Goal: Obtain resource: Download file/media

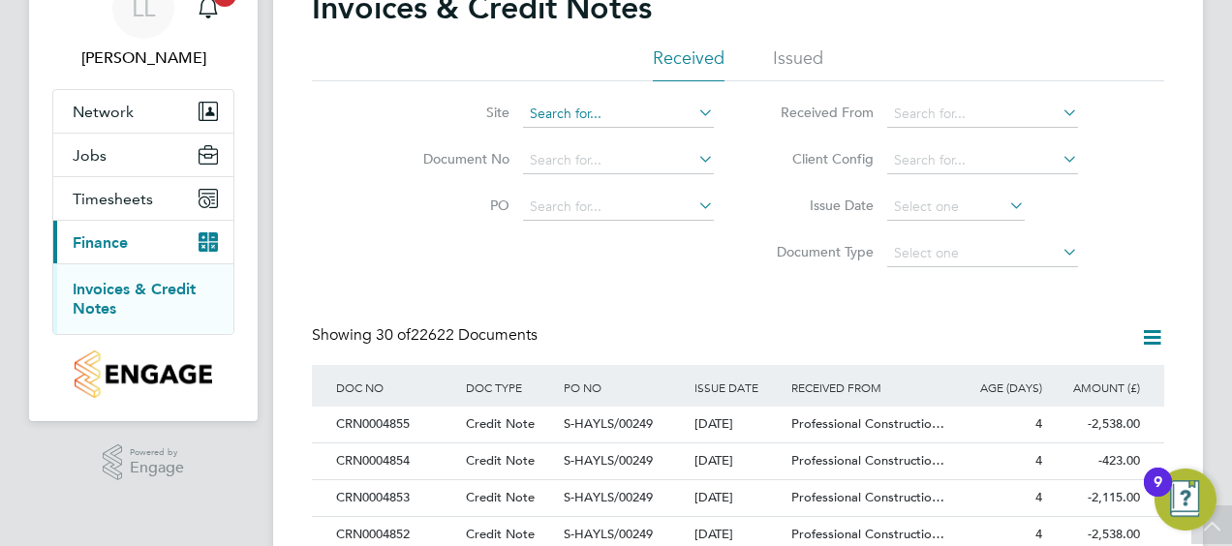
click at [645, 105] on input at bounding box center [618, 114] width 191 height 27
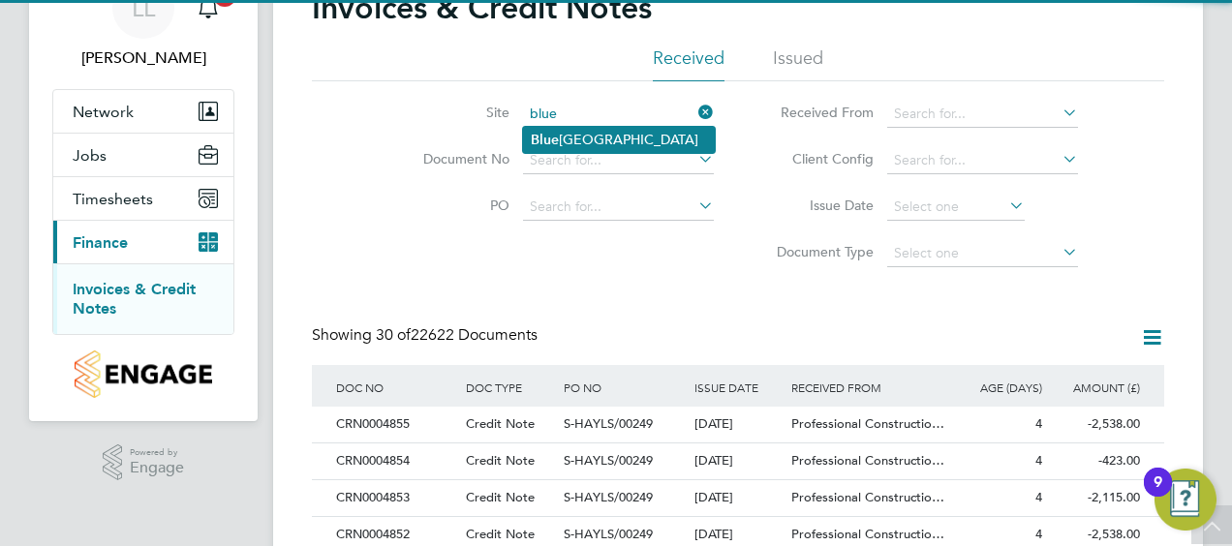
click at [622, 131] on li "[GEOGRAPHIC_DATA]" at bounding box center [619, 140] width 192 height 26
type input "Bluehills Farm"
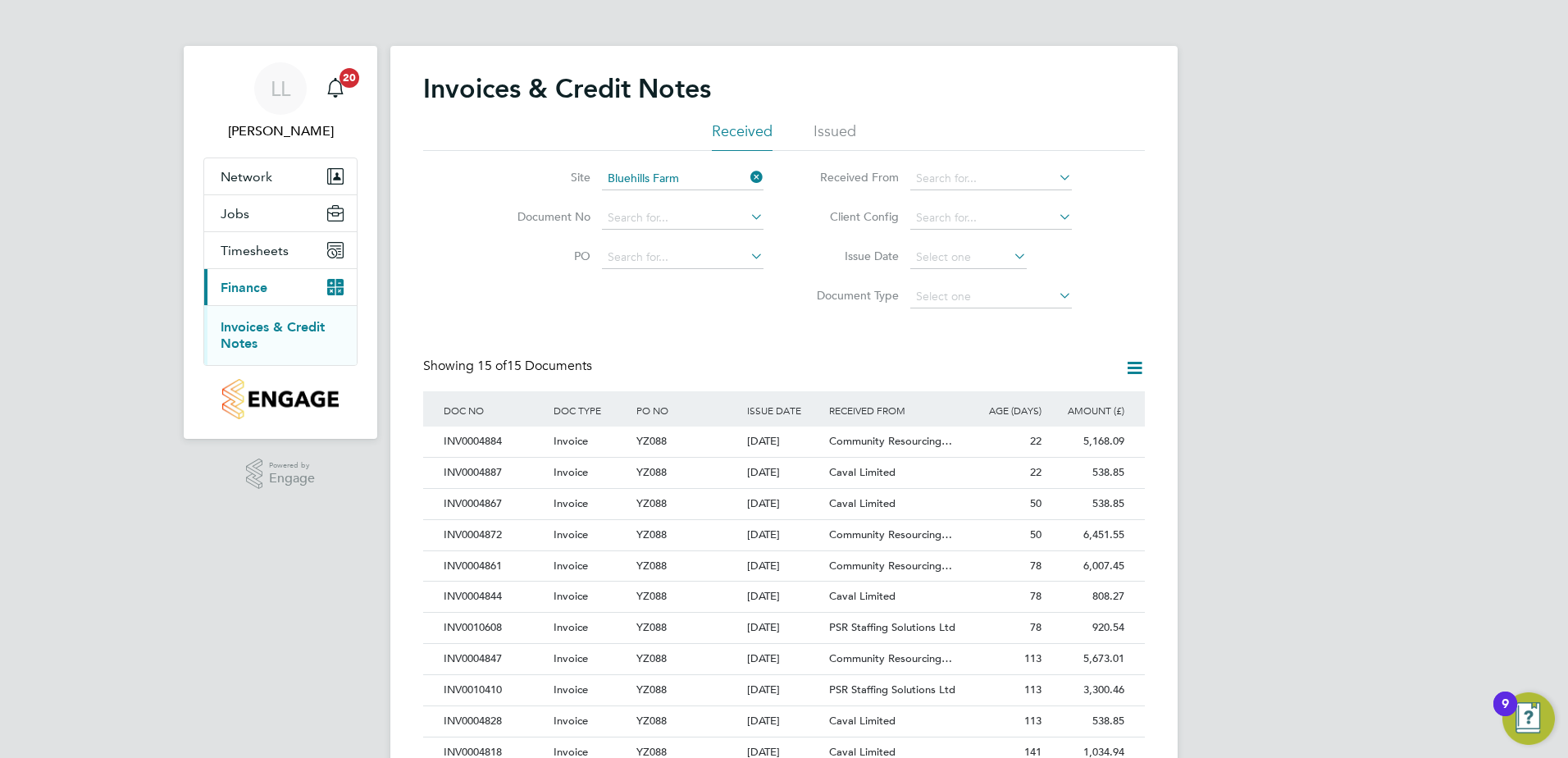
click at [1042, 179] on icon at bounding box center [1056, 177] width 0 height 23
click at [1011, 183] on input at bounding box center [991, 179] width 162 height 23
click at [991, 193] on li "Ca val Limited" at bounding box center [991, 202] width 163 height 22
type input "Caval Limited"
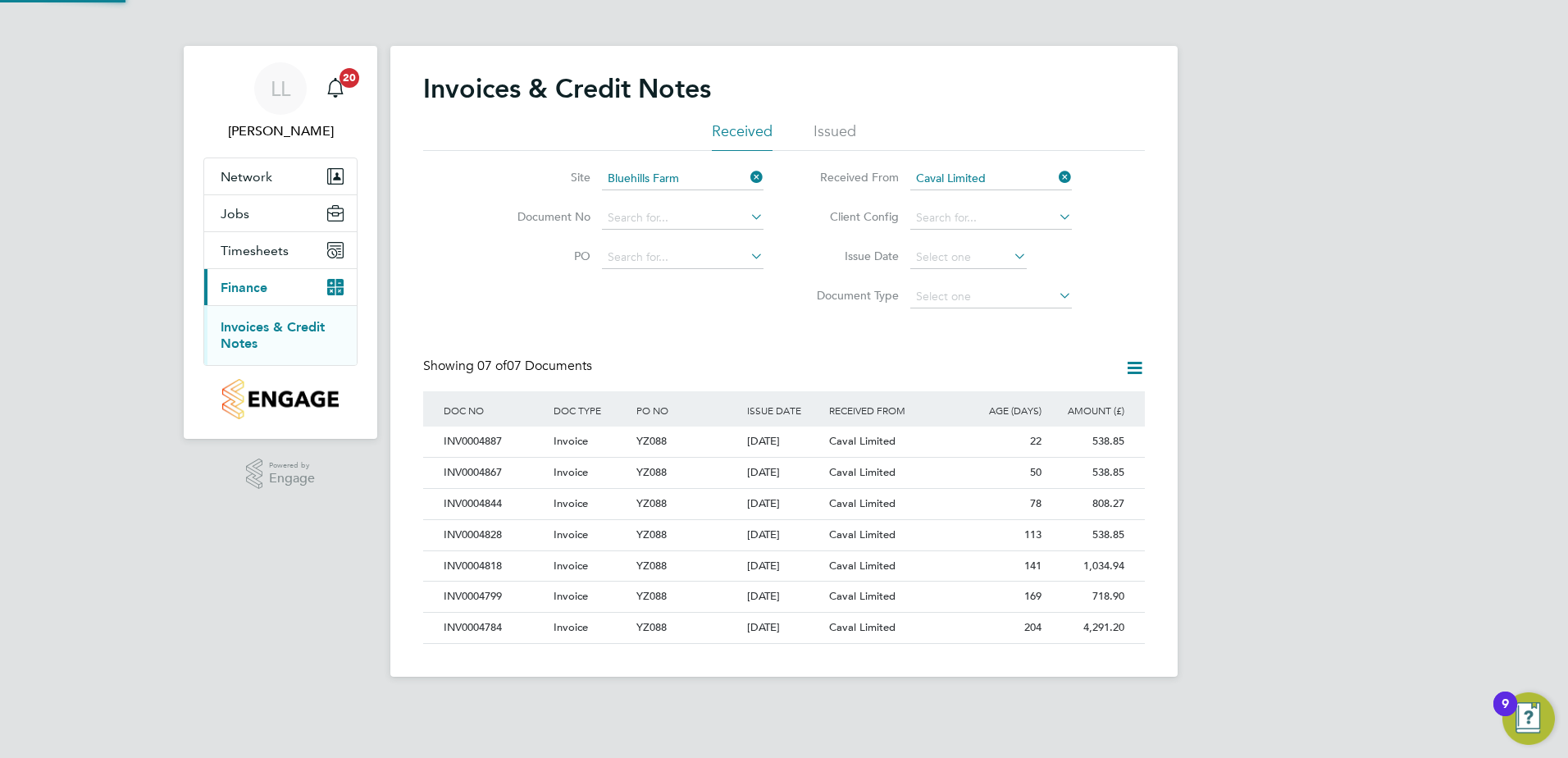
scroll to position [31, 112]
click at [1042, 441] on div "538.85 Unpaid" at bounding box center [1087, 442] width 83 height 30
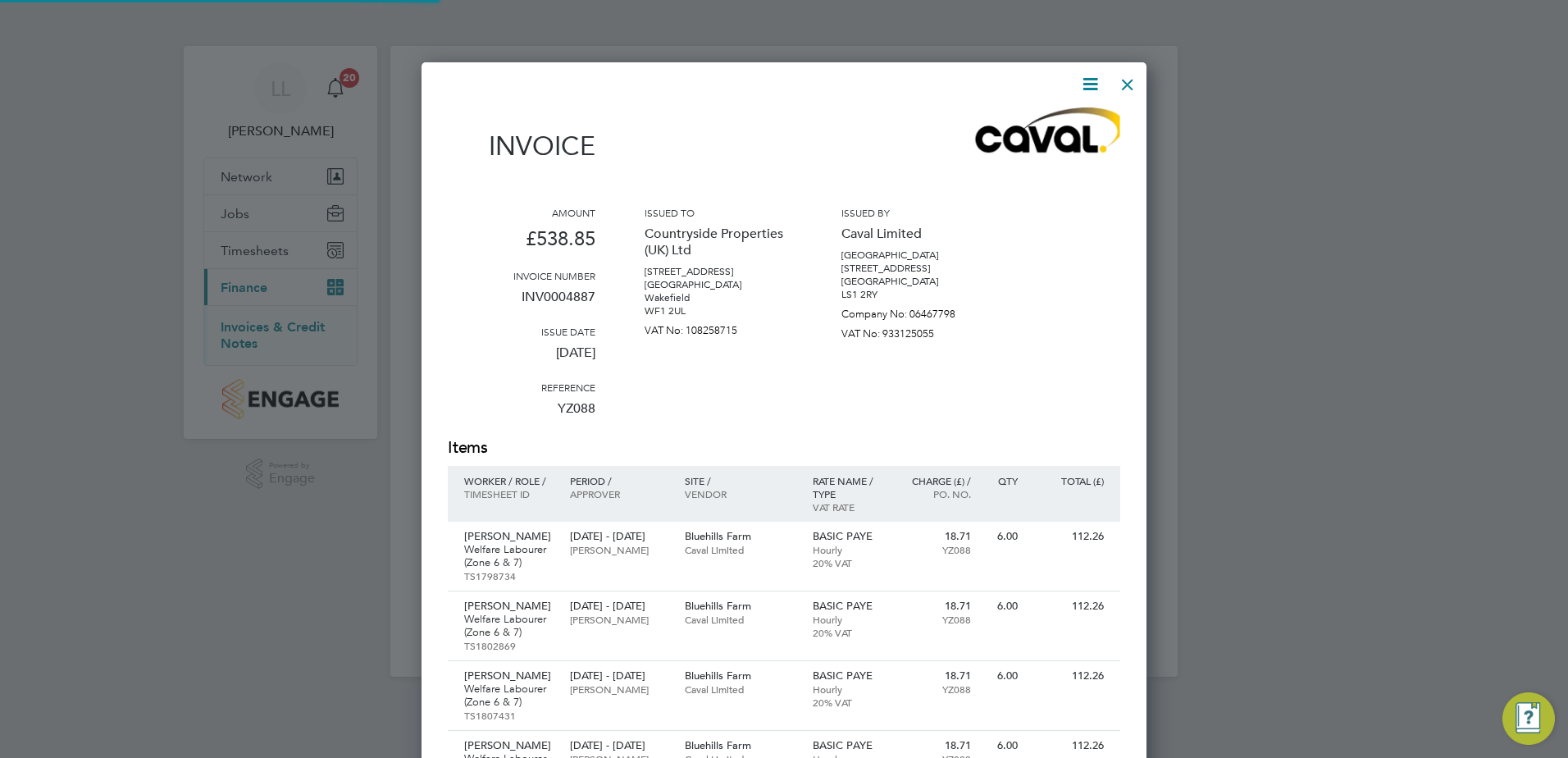
scroll to position [1132, 726]
click at [1042, 77] on icon at bounding box center [1090, 84] width 20 height 20
click at [1042, 128] on li "Download Invoice" at bounding box center [1041, 123] width 113 height 23
click at [1042, 83] on div at bounding box center [1127, 80] width 30 height 30
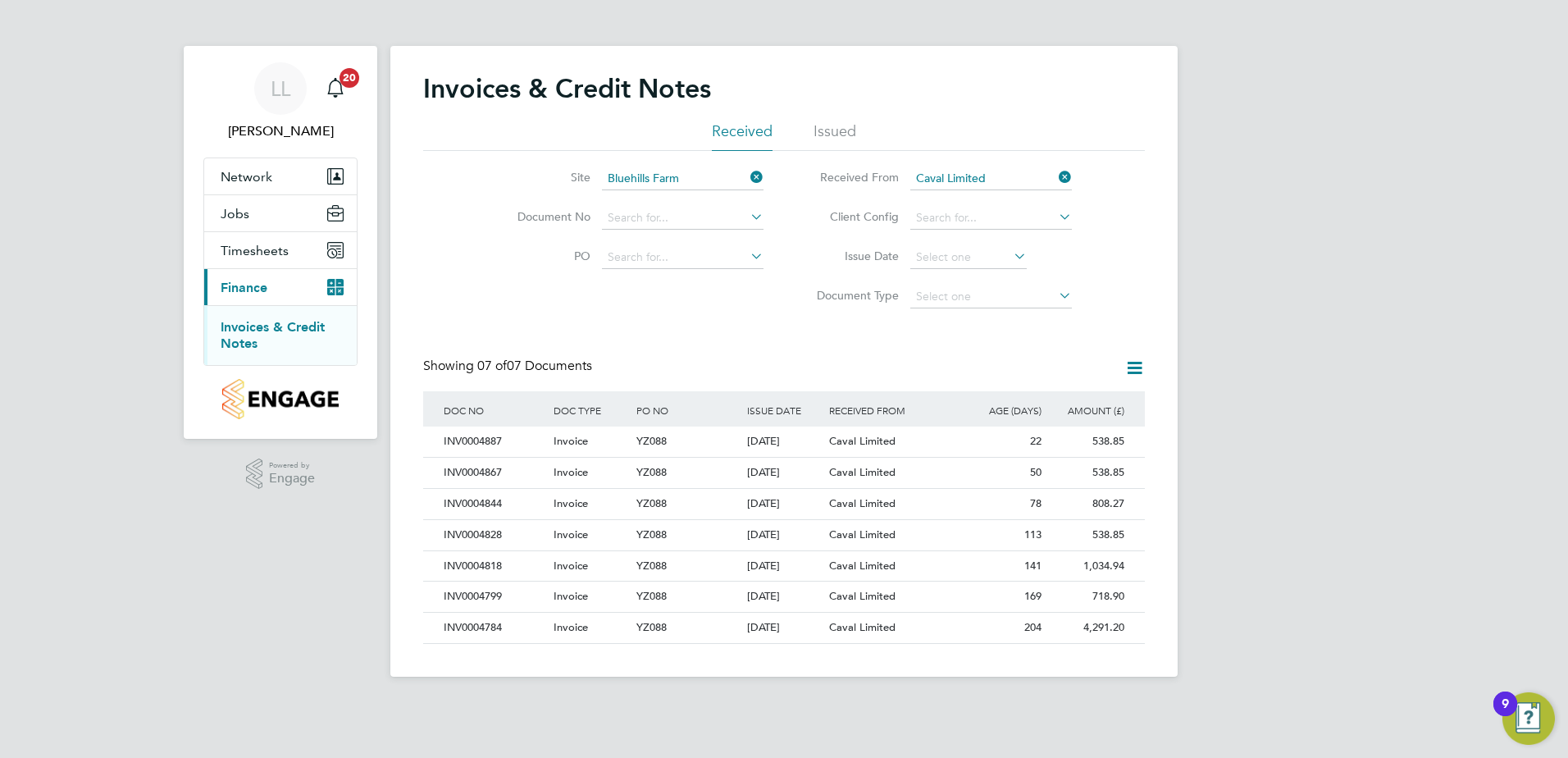
click at [1042, 180] on icon at bounding box center [1056, 177] width 0 height 23
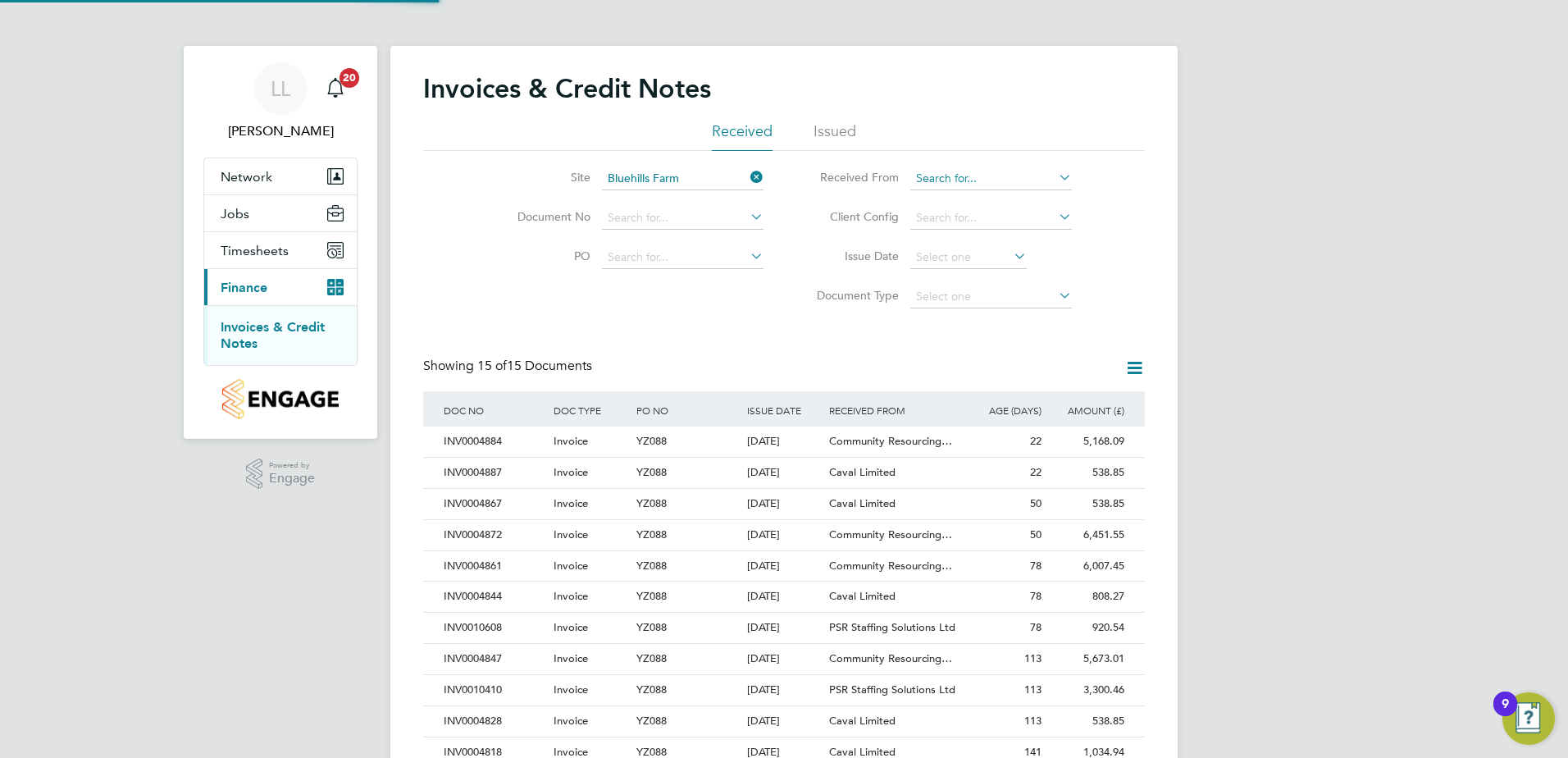
scroll to position [31, 112]
click at [980, 182] on input at bounding box center [991, 179] width 162 height 23
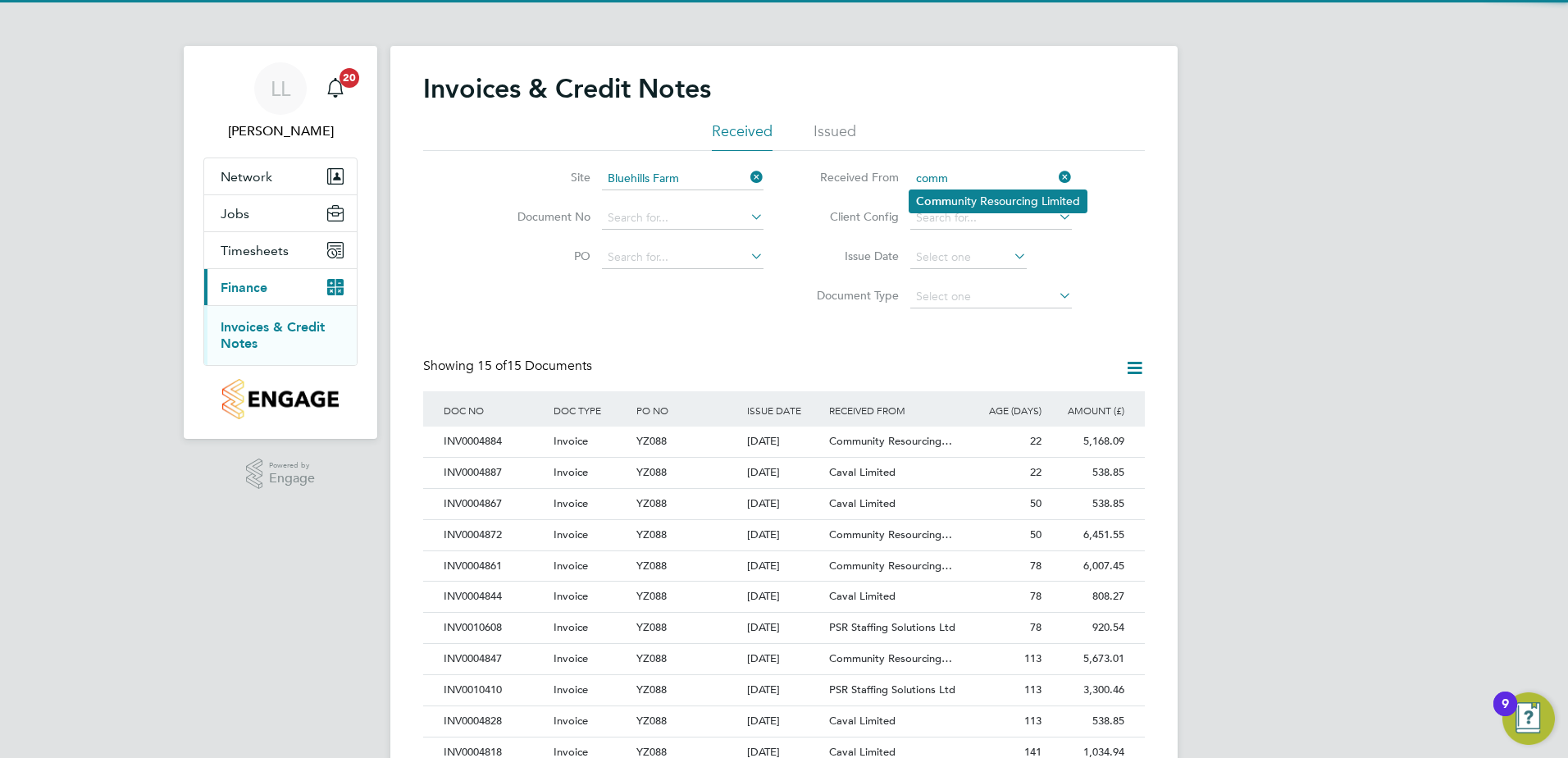
click at [974, 202] on li "Comm unity Resourcing Limited" at bounding box center [997, 202] width 177 height 22
type input "Community Resourcing Limited"
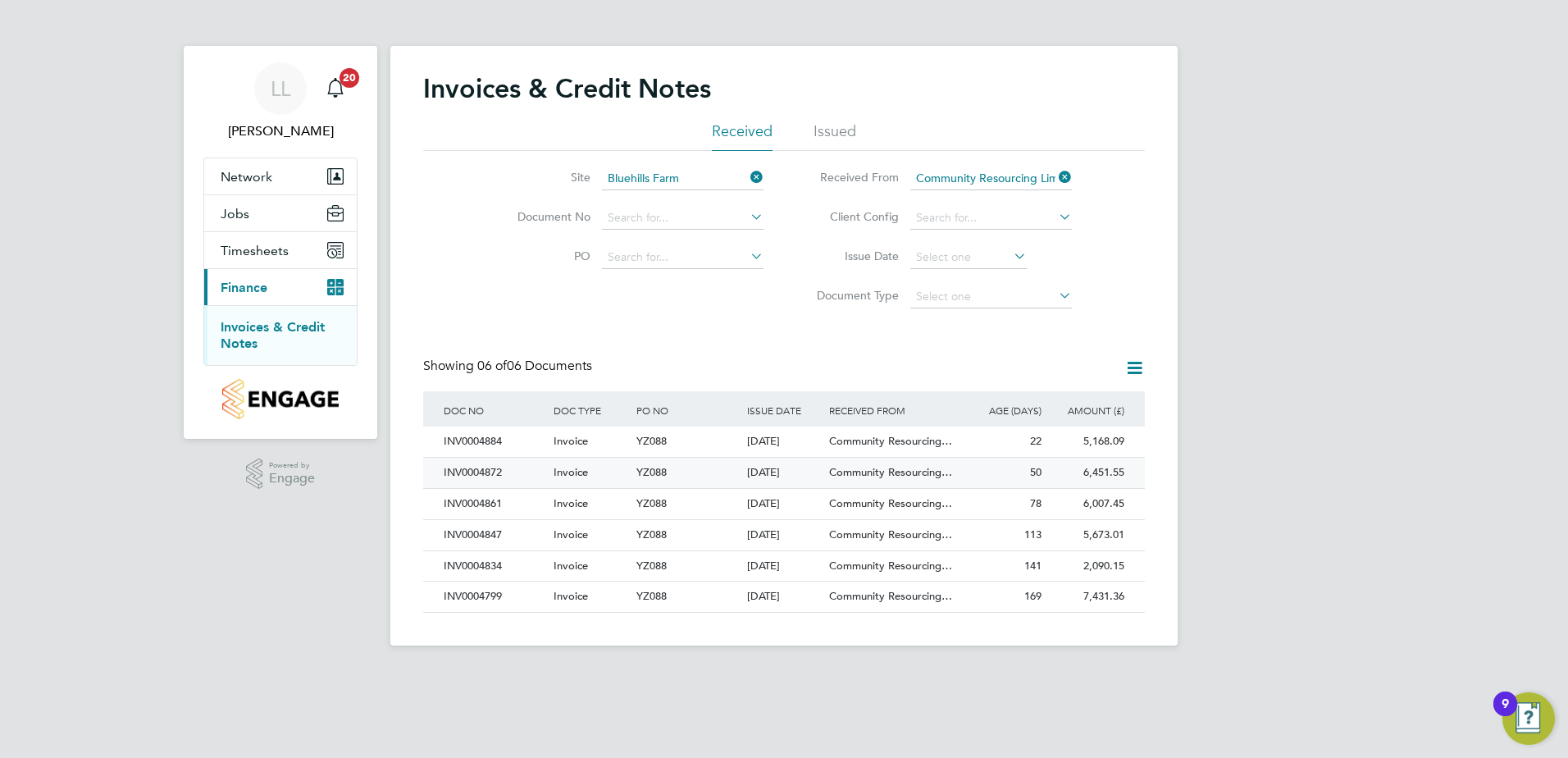
click at [853, 462] on span "Community Resourcing…" at bounding box center [890, 472] width 123 height 14
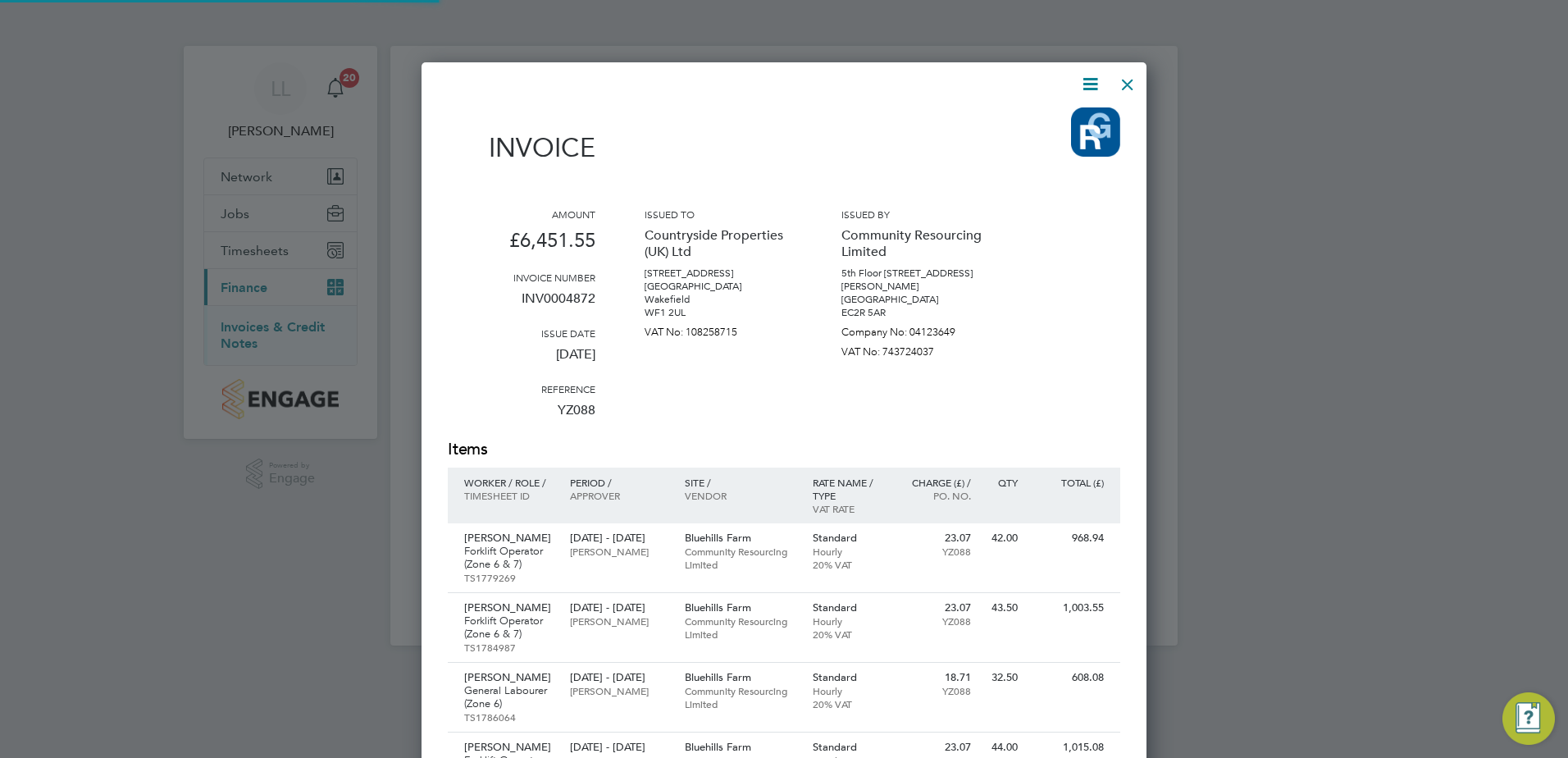
scroll to position [1221, 726]
click at [1042, 89] on icon at bounding box center [1090, 84] width 20 height 20
click at [1042, 123] on li "Download Invoice" at bounding box center [1041, 123] width 113 height 23
click at [1042, 83] on div at bounding box center [1127, 80] width 30 height 30
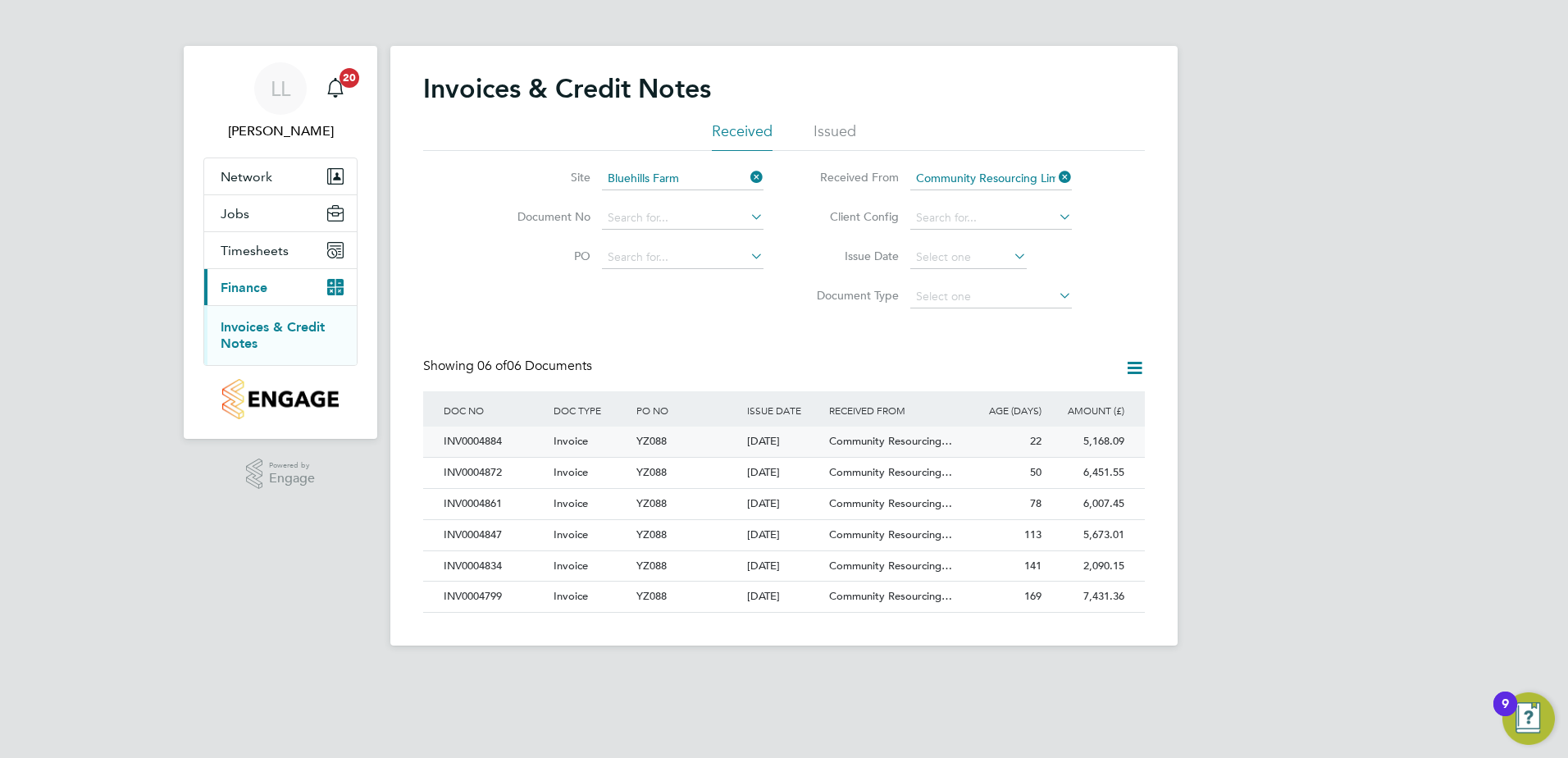
click at [931, 437] on span "Community Resourcing…" at bounding box center [890, 440] width 123 height 14
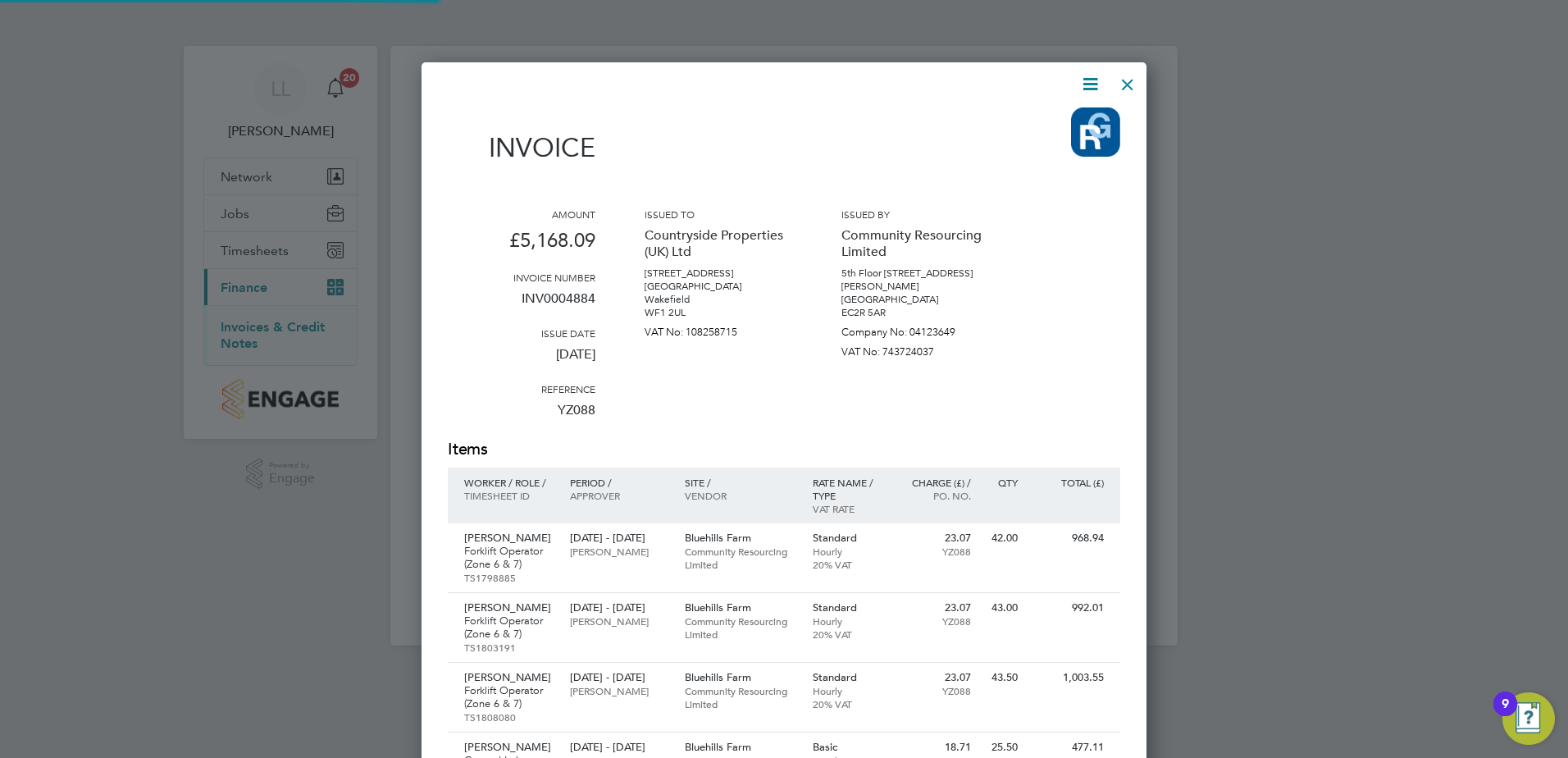
scroll to position [1152, 726]
click at [1042, 89] on icon at bounding box center [1090, 84] width 20 height 20
click at [1035, 130] on li "Download Invoice" at bounding box center [1041, 123] width 113 height 23
click at [1042, 81] on div at bounding box center [1127, 80] width 30 height 30
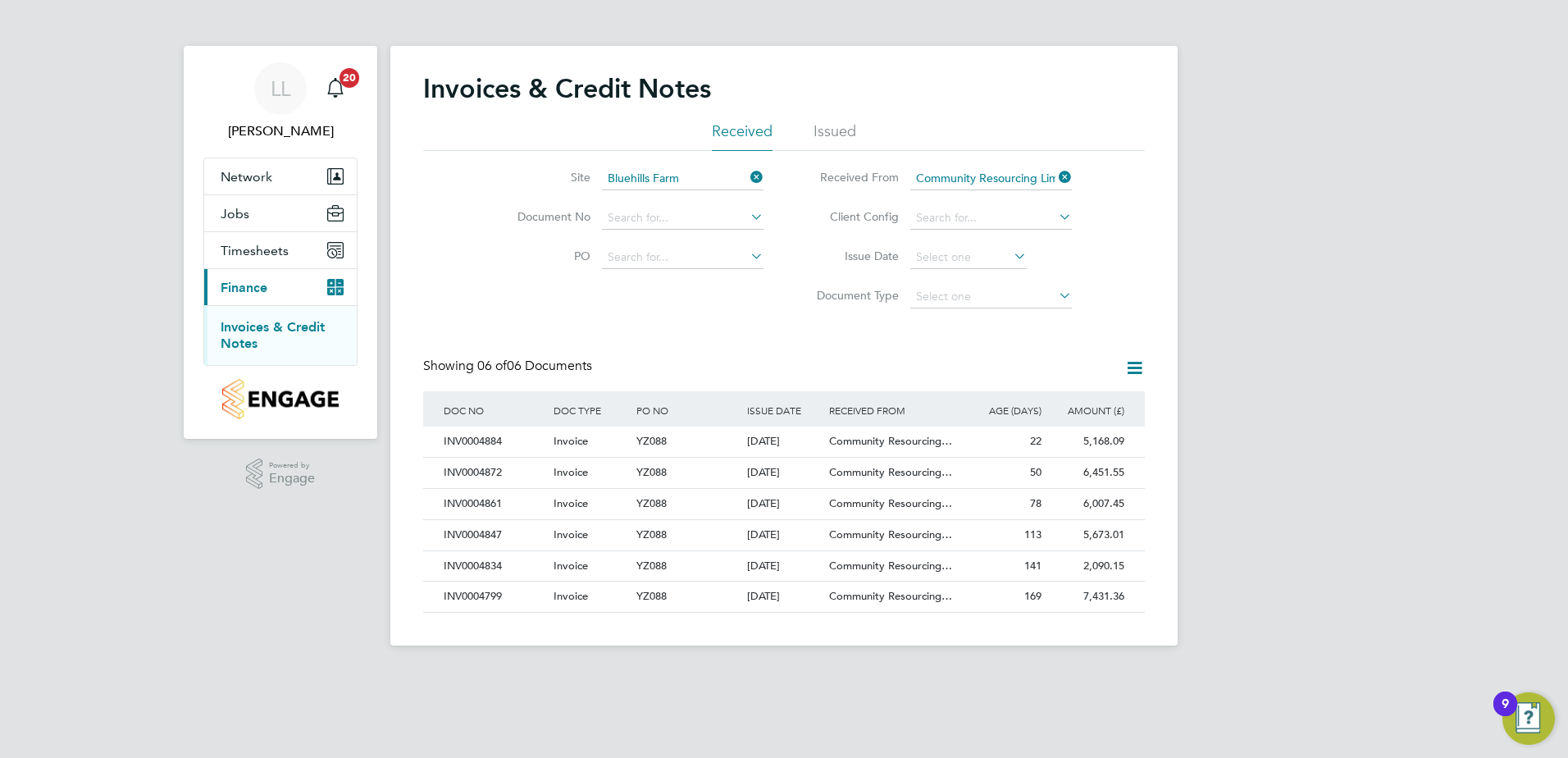
click at [1042, 174] on icon at bounding box center [1056, 177] width 0 height 23
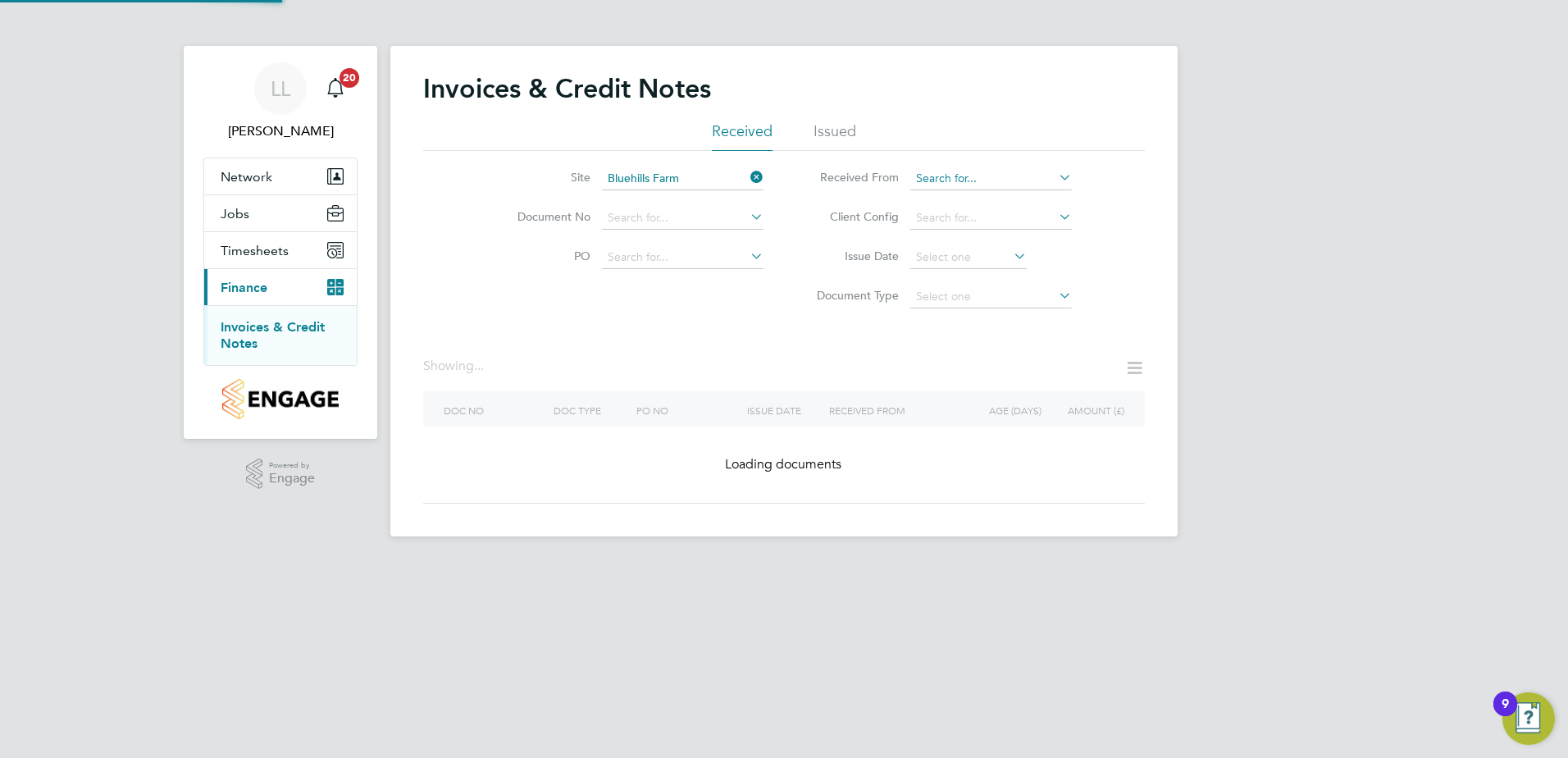
click at [975, 182] on input at bounding box center [991, 179] width 162 height 23
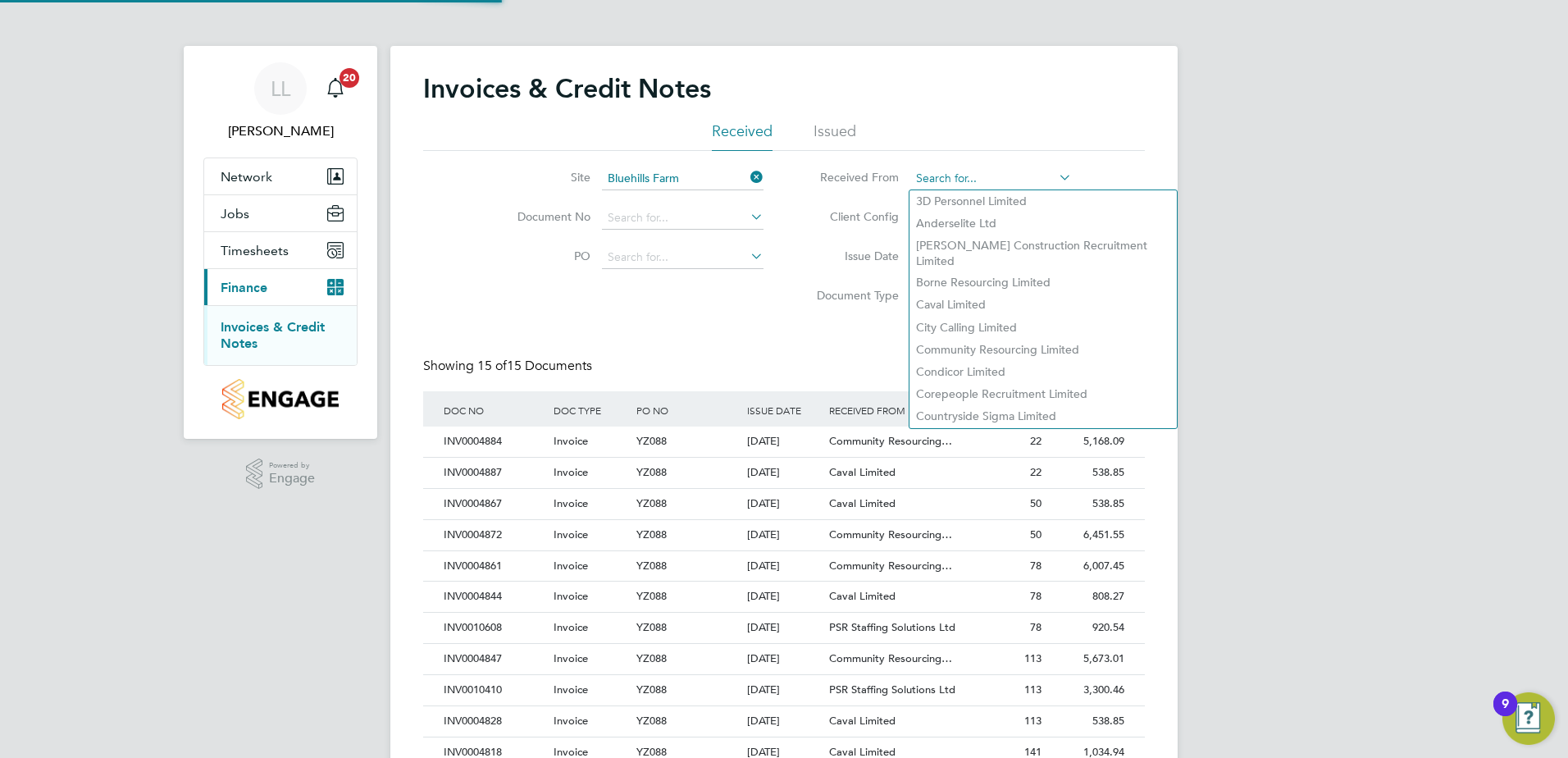
scroll to position [31, 112]
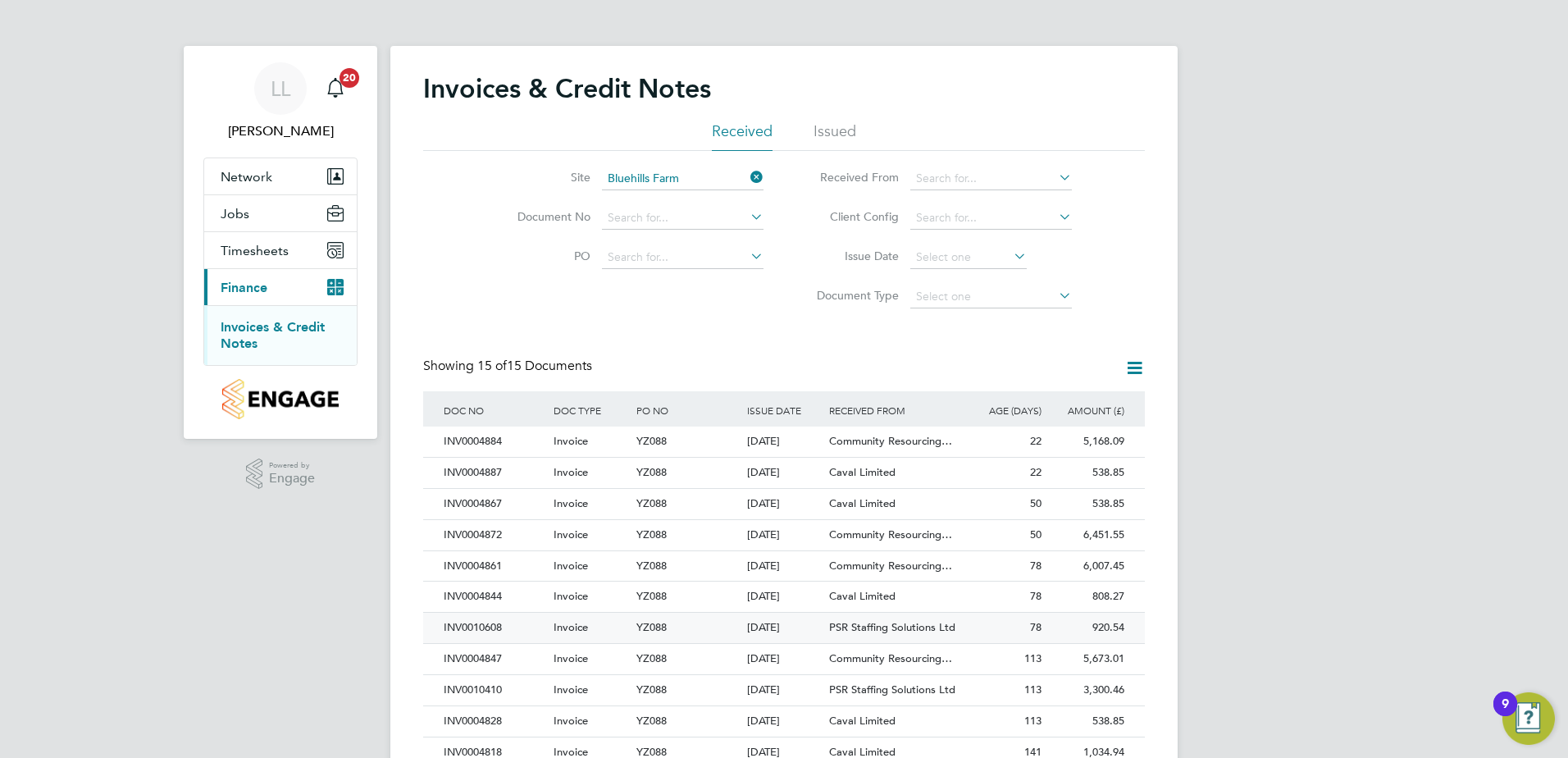
click at [836, 462] on span "PSR Staffing Solutions Ltd" at bounding box center [892, 627] width 126 height 14
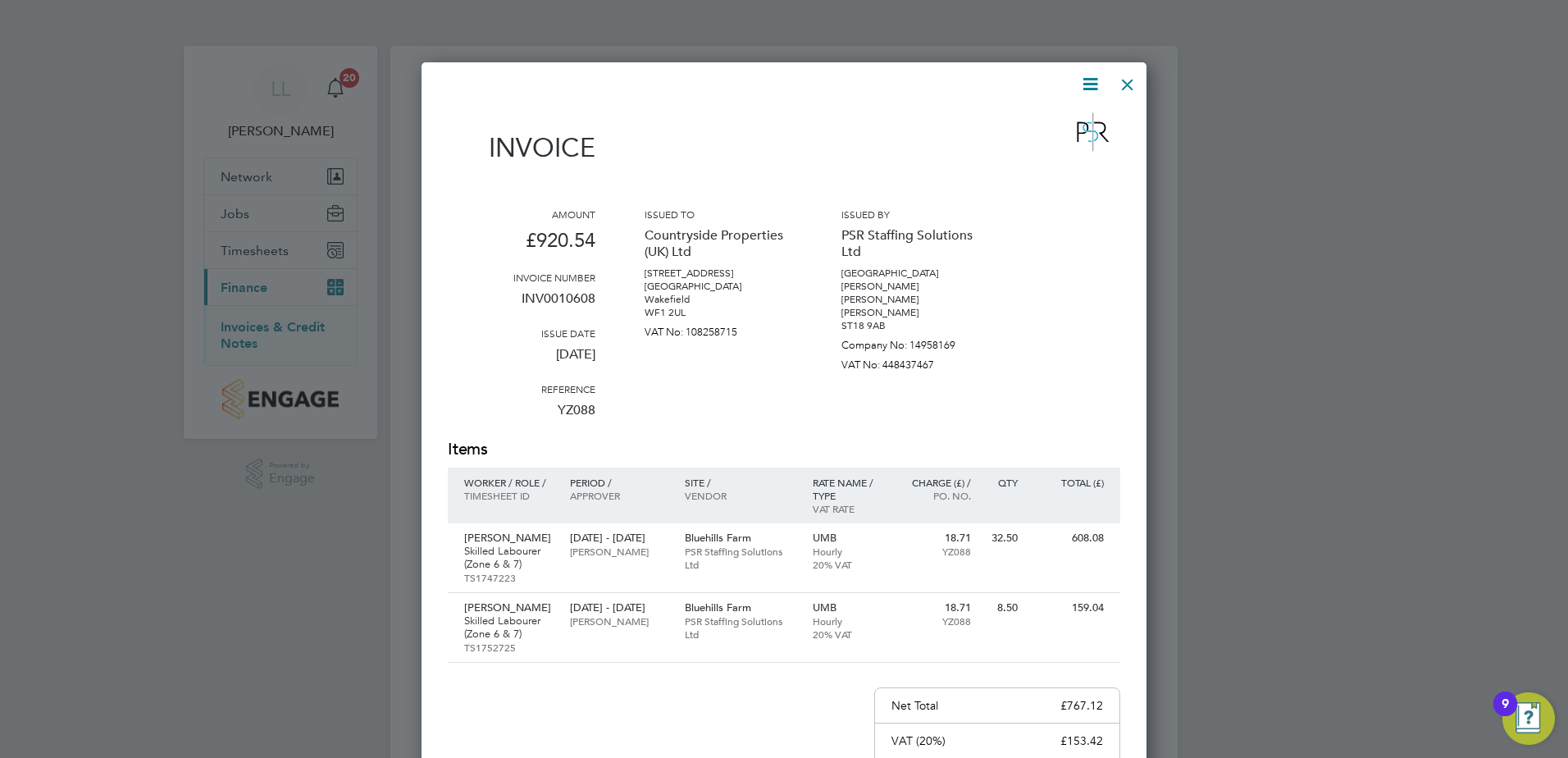
click at [1042, 82] on icon at bounding box center [1090, 84] width 20 height 20
click at [1013, 121] on li "Download Invoice" at bounding box center [1041, 123] width 113 height 23
click at [1042, 86] on div at bounding box center [1127, 80] width 30 height 30
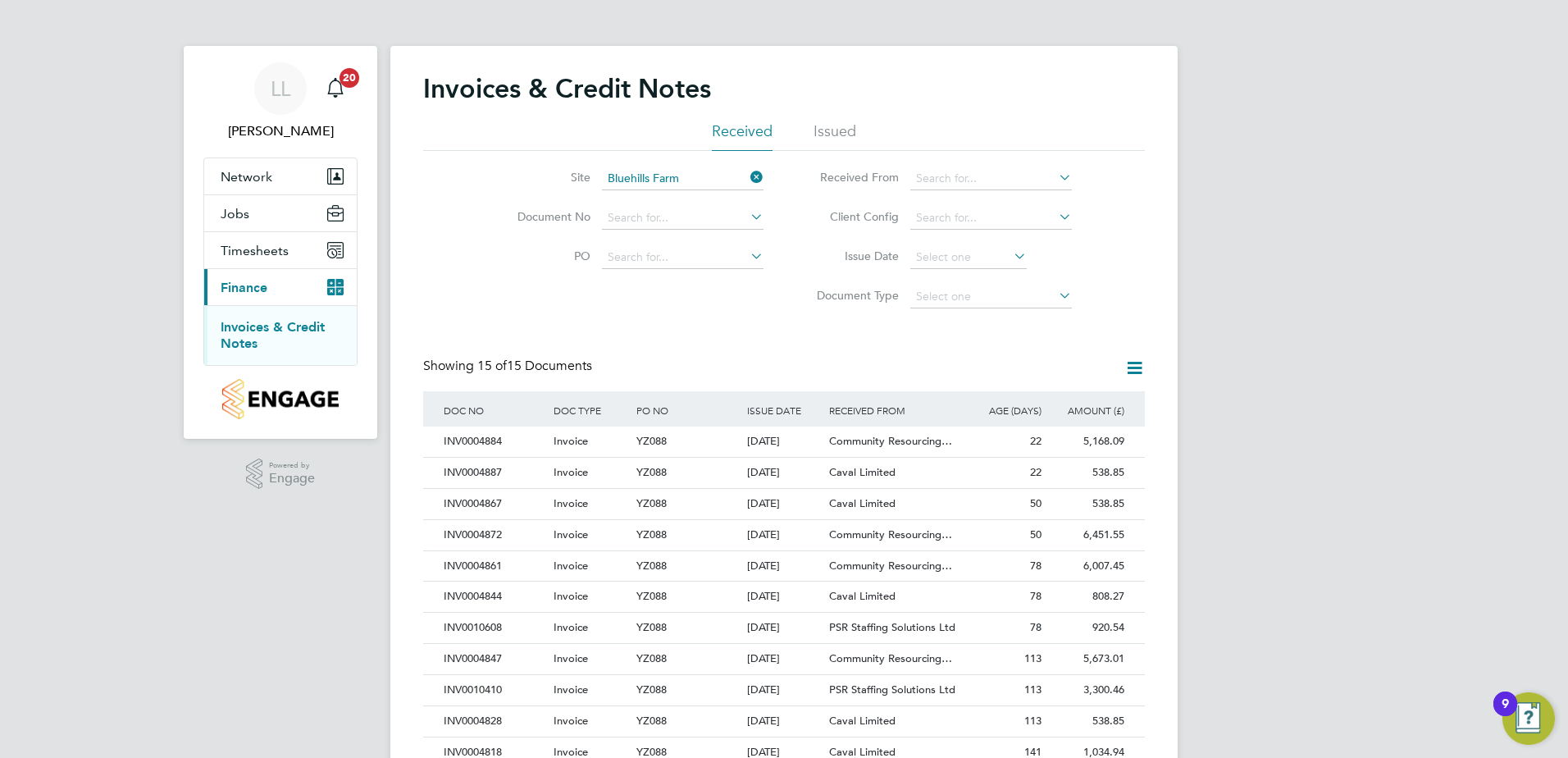
click at [747, 174] on icon at bounding box center [747, 177] width 0 height 23
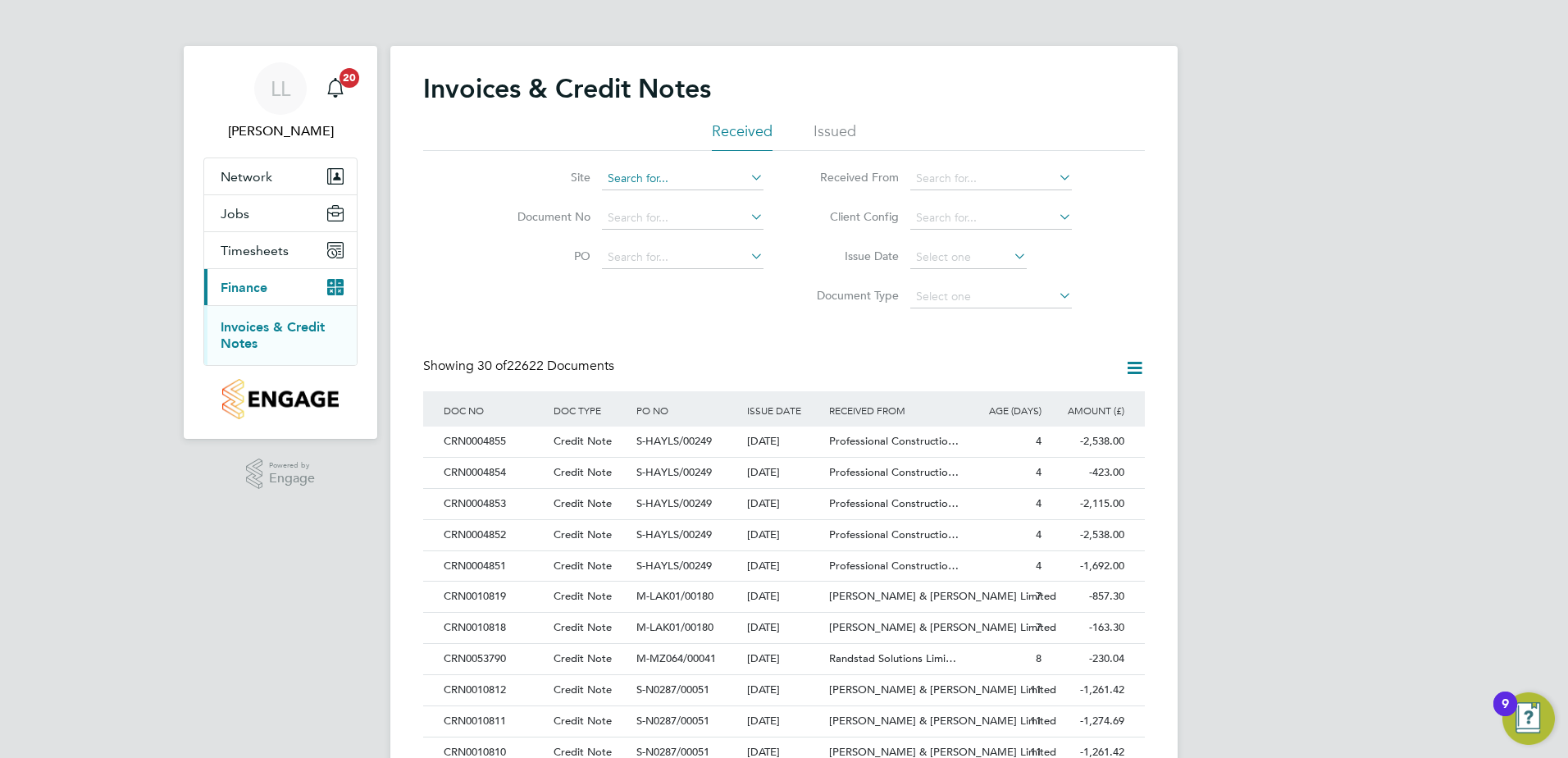
click at [728, 176] on input at bounding box center [682, 179] width 162 height 23
click at [709, 194] on li "Bie rley Lane" at bounding box center [682, 202] width 163 height 22
type input "[PERSON_NAME]"
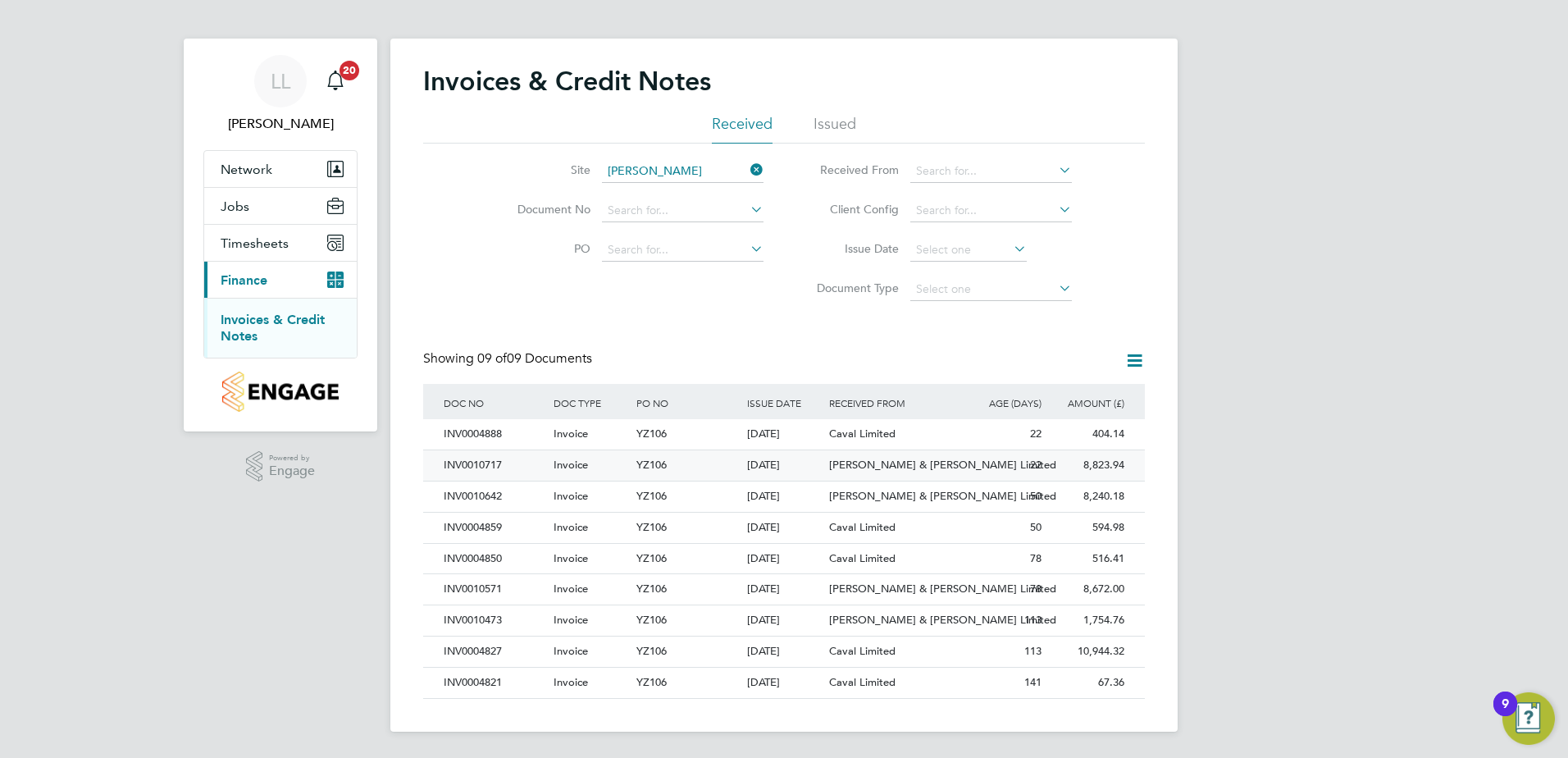
click at [811, 462] on div "[DATE]" at bounding box center [785, 466] width 83 height 30
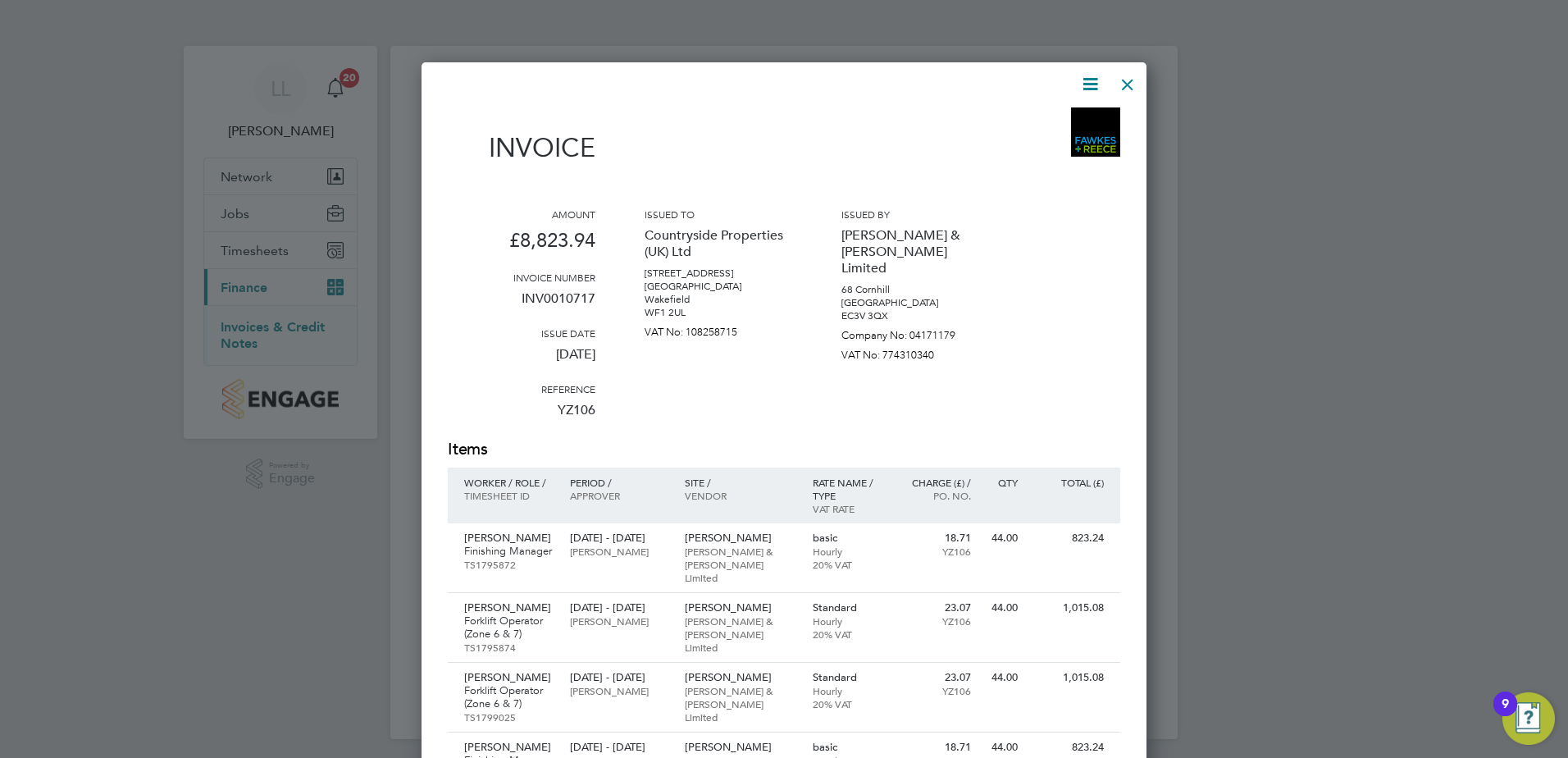
click at [1042, 88] on icon at bounding box center [1090, 84] width 20 height 20
click at [1042, 119] on li "Download Invoice" at bounding box center [1041, 123] width 113 height 23
click at [1042, 82] on div at bounding box center [1127, 80] width 30 height 30
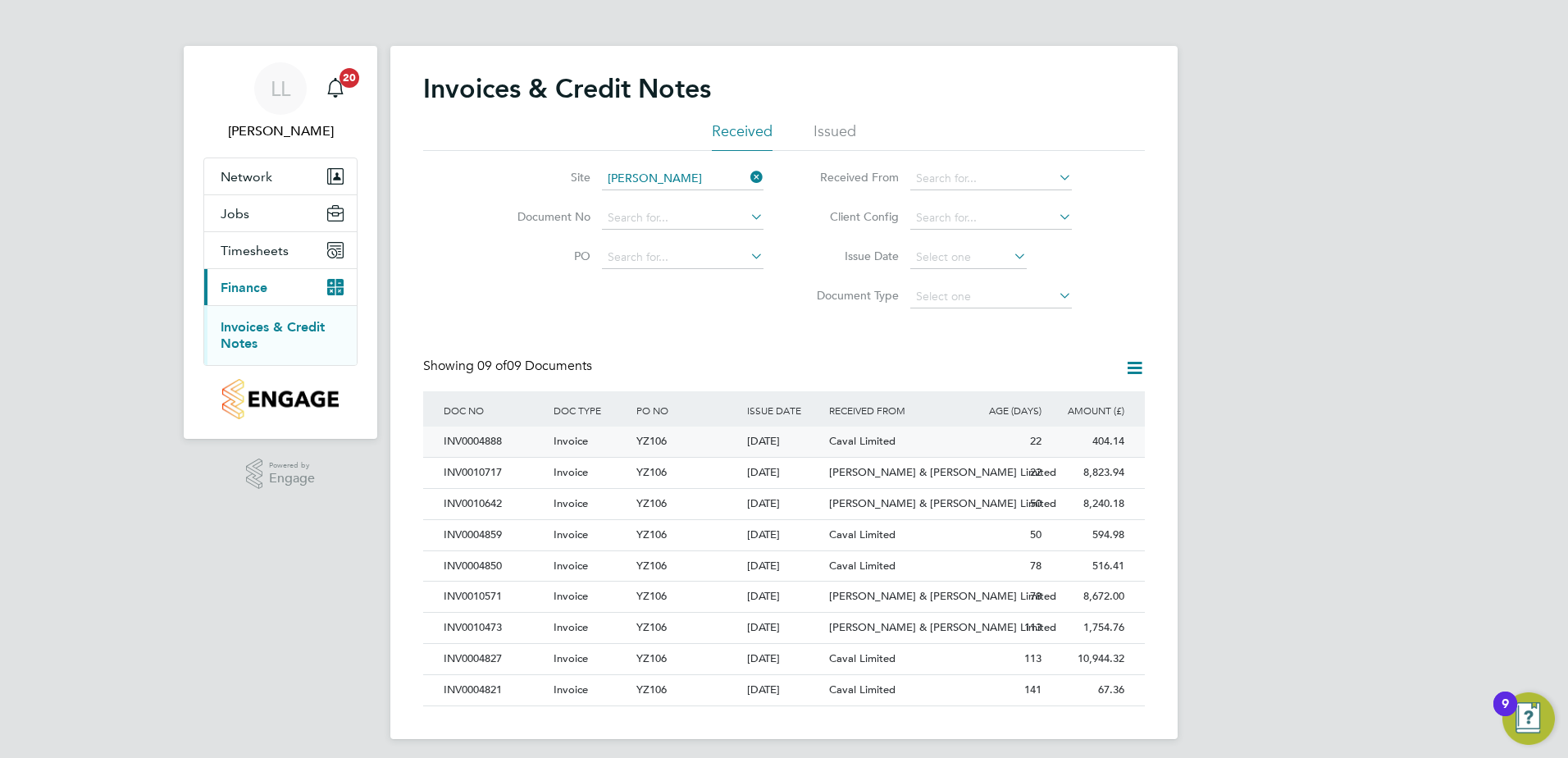
click at [875, 440] on span "Caval Limited" at bounding box center [862, 440] width 66 height 14
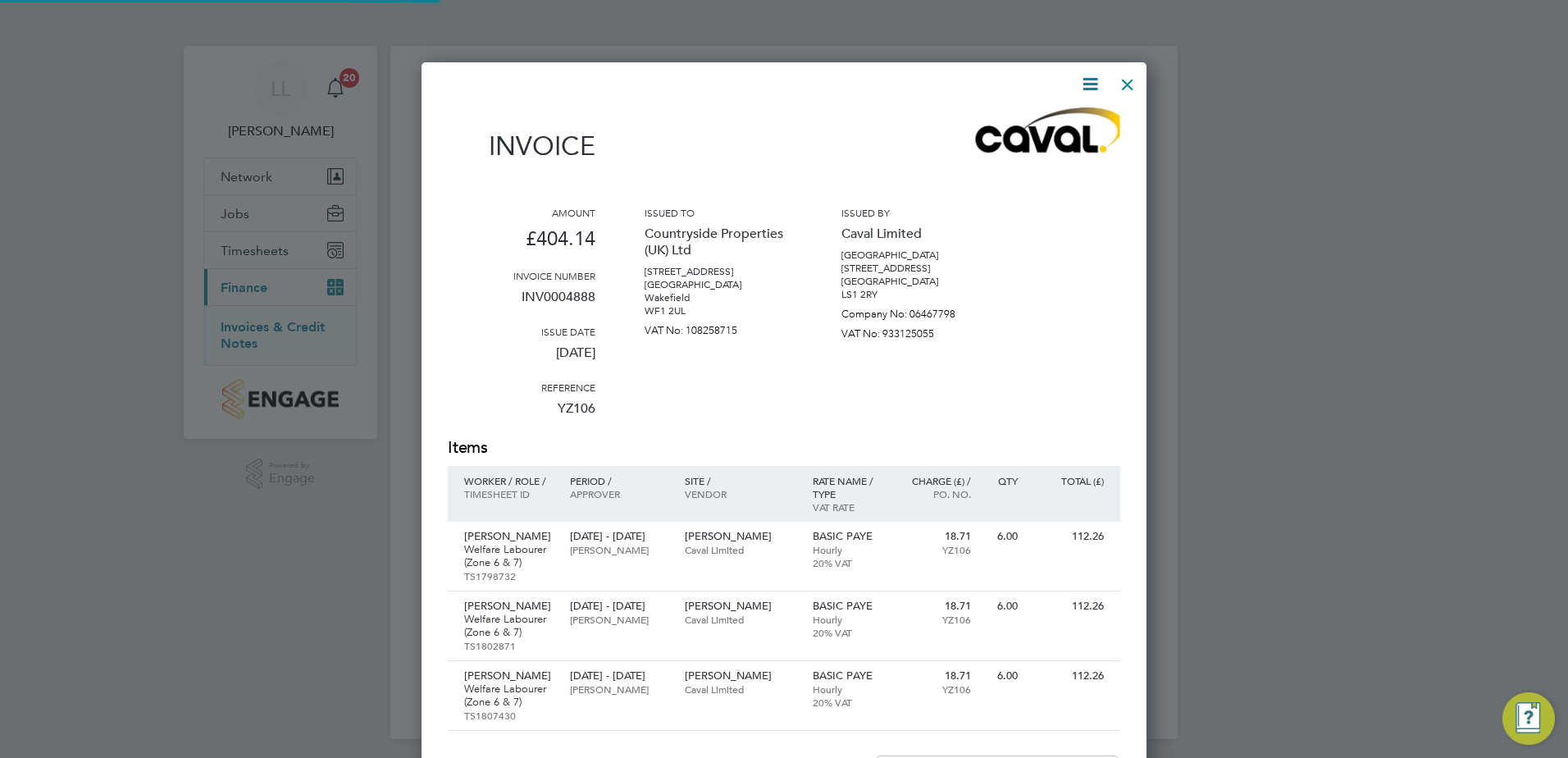
scroll to position [1049, 726]
click at [1042, 86] on icon at bounding box center [1090, 84] width 20 height 20
click at [1031, 113] on li "Download Invoice" at bounding box center [1041, 123] width 113 height 23
click at [1042, 82] on div at bounding box center [1127, 80] width 30 height 30
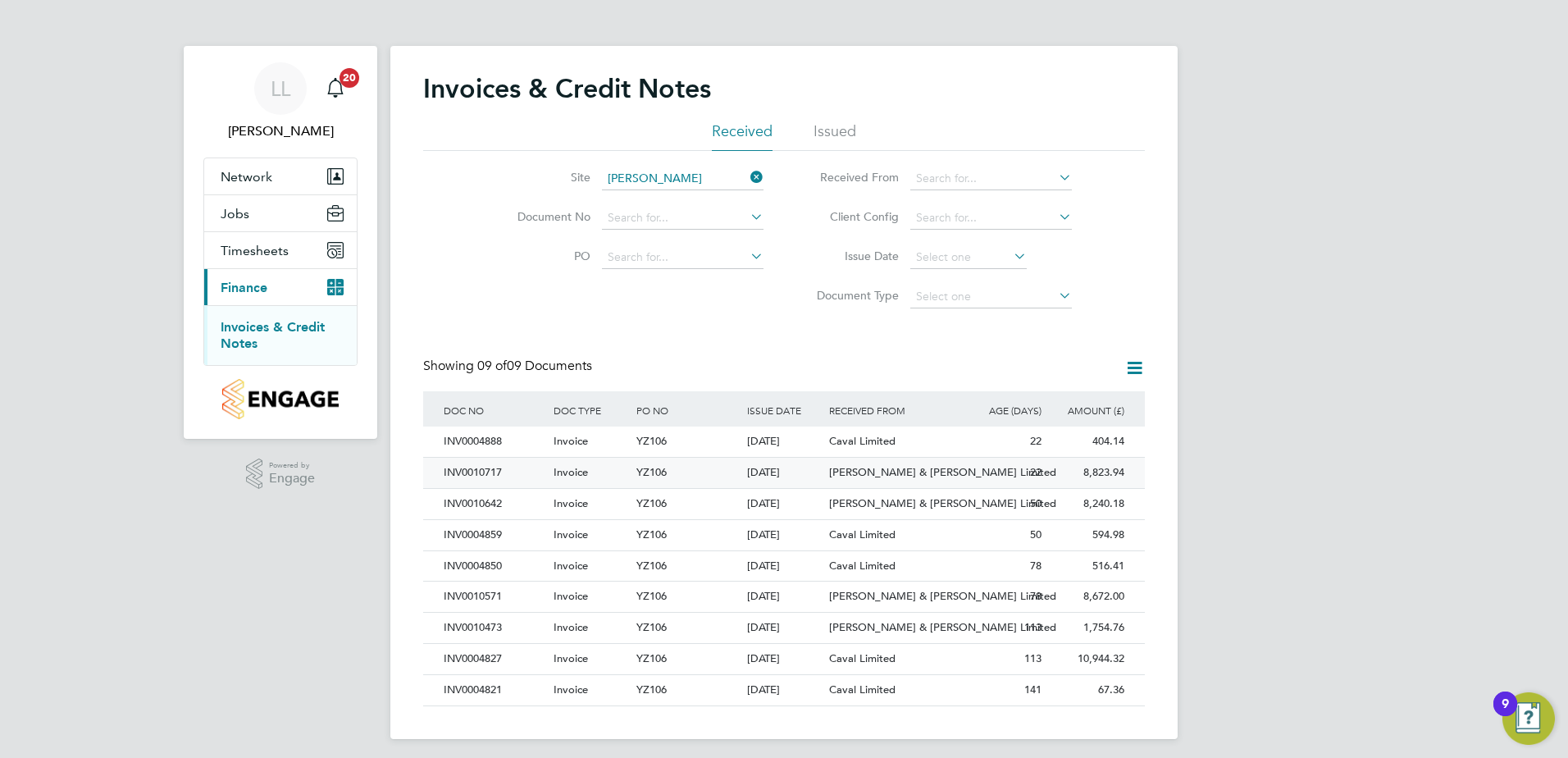
click at [864, 462] on span "[PERSON_NAME] & [PERSON_NAME] Limited" at bounding box center [942, 472] width 227 height 14
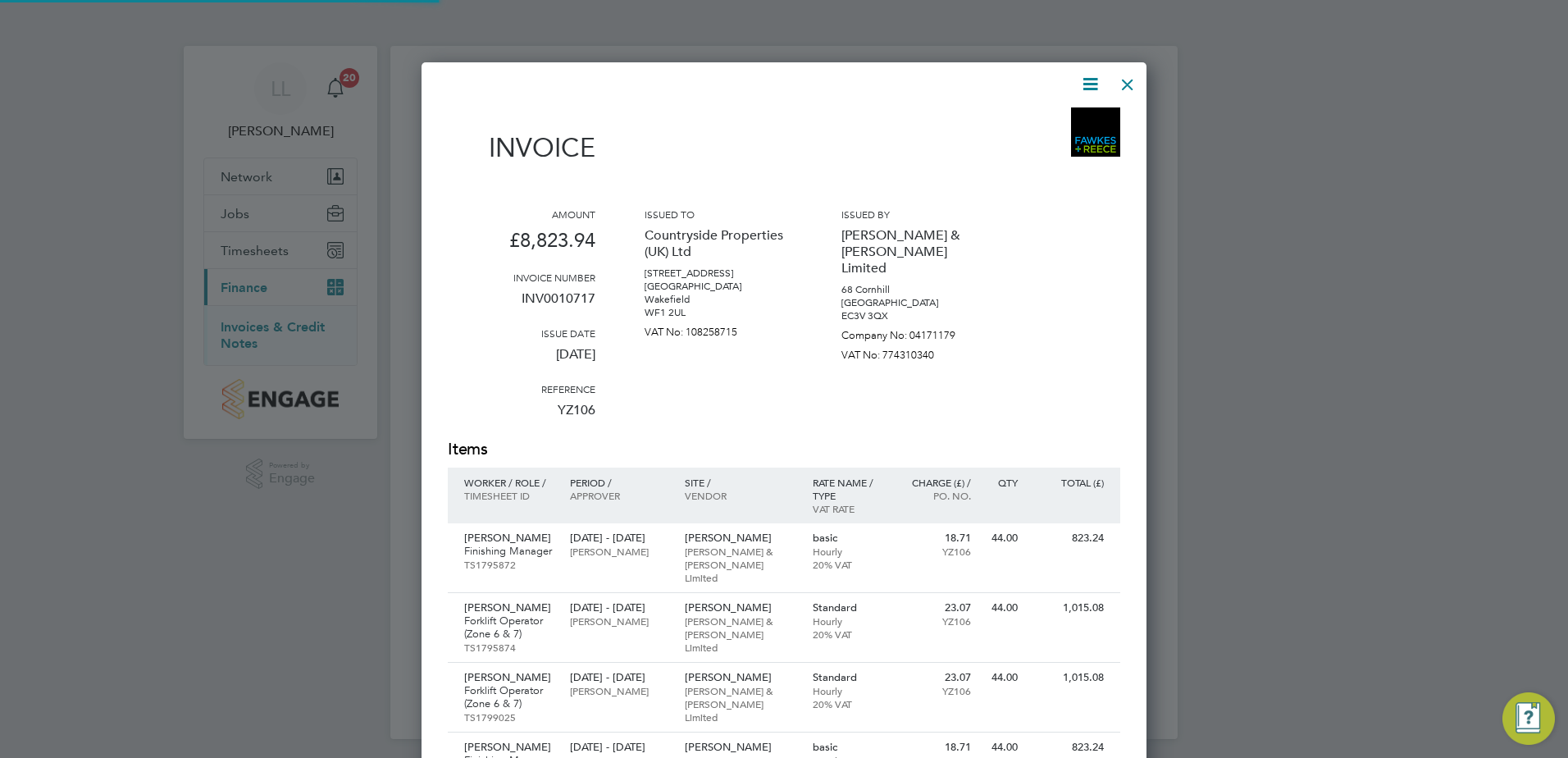
scroll to position [1418, 726]
click at [1042, 78] on icon at bounding box center [1090, 84] width 20 height 20
click at [1042, 129] on li "Download Invoice" at bounding box center [1041, 123] width 113 height 23
click at [1042, 84] on div at bounding box center [1127, 80] width 30 height 30
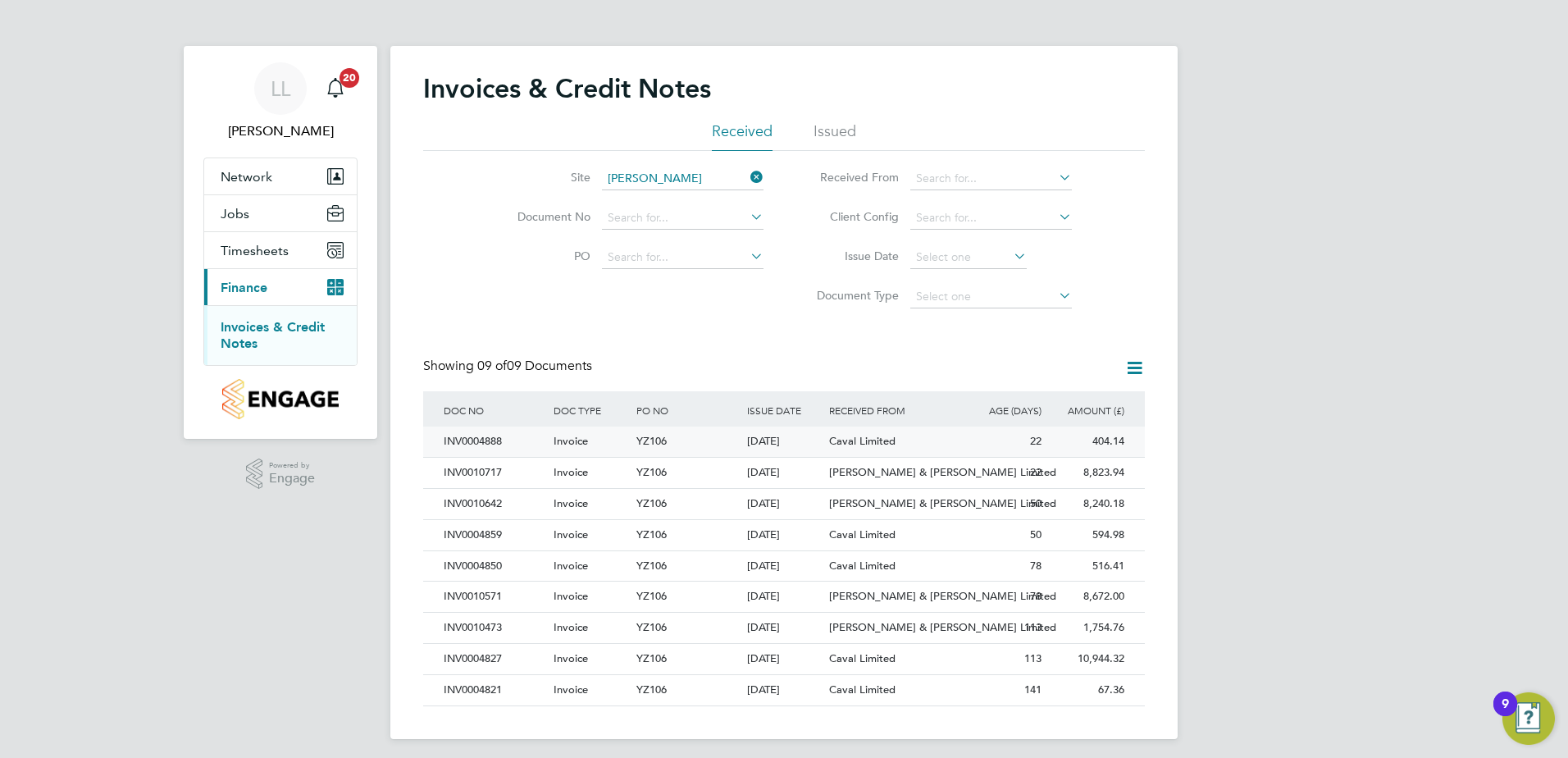
click at [787, 445] on div "[DATE]" at bounding box center [785, 442] width 83 height 30
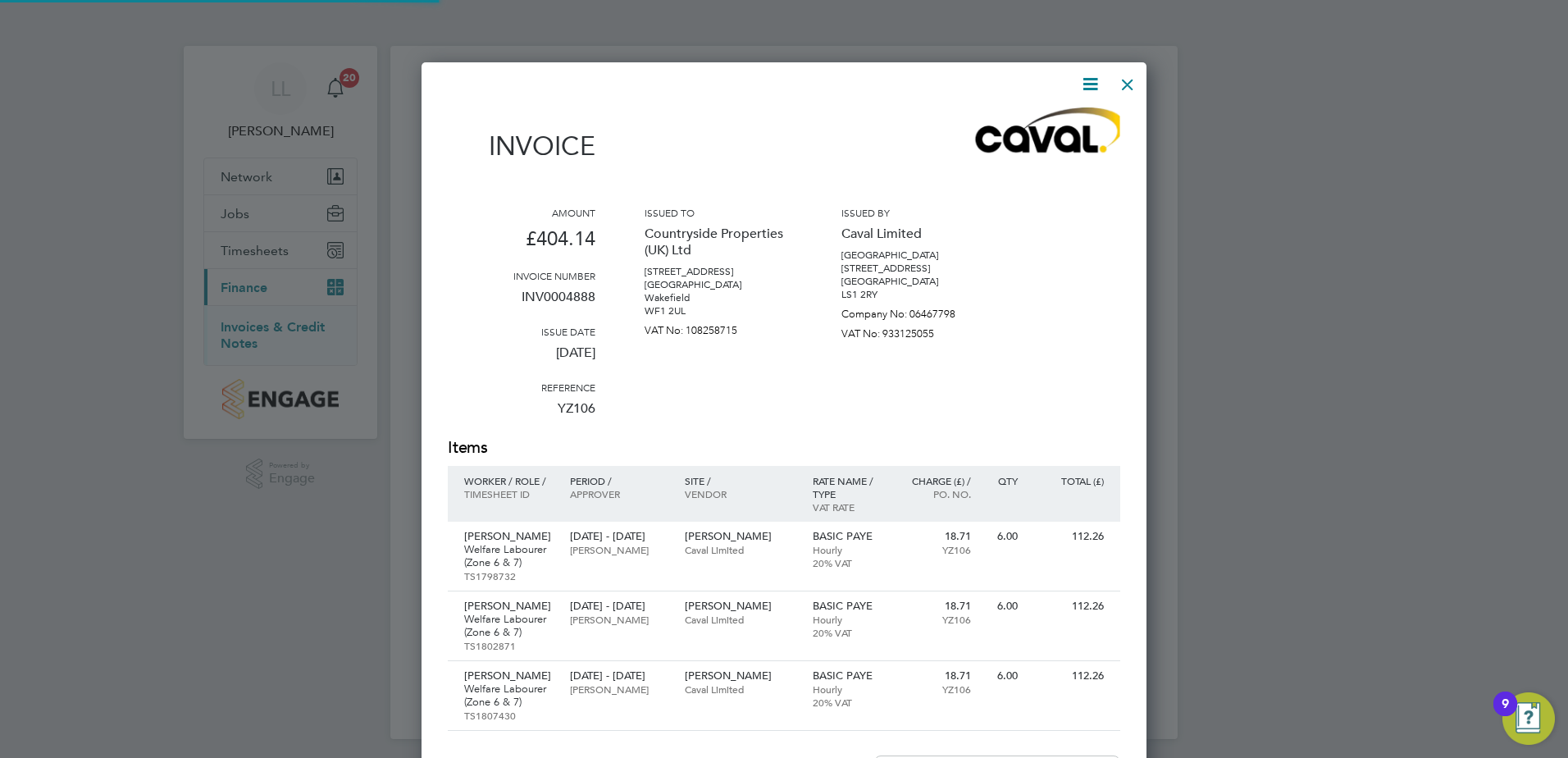
scroll to position [1049, 726]
click at [1042, 81] on icon at bounding box center [1090, 84] width 20 height 20
click at [1041, 130] on li "Download Invoice" at bounding box center [1041, 123] width 113 height 23
click at [1042, 80] on div at bounding box center [1127, 80] width 30 height 30
